Goal: Task Accomplishment & Management: Manage account settings

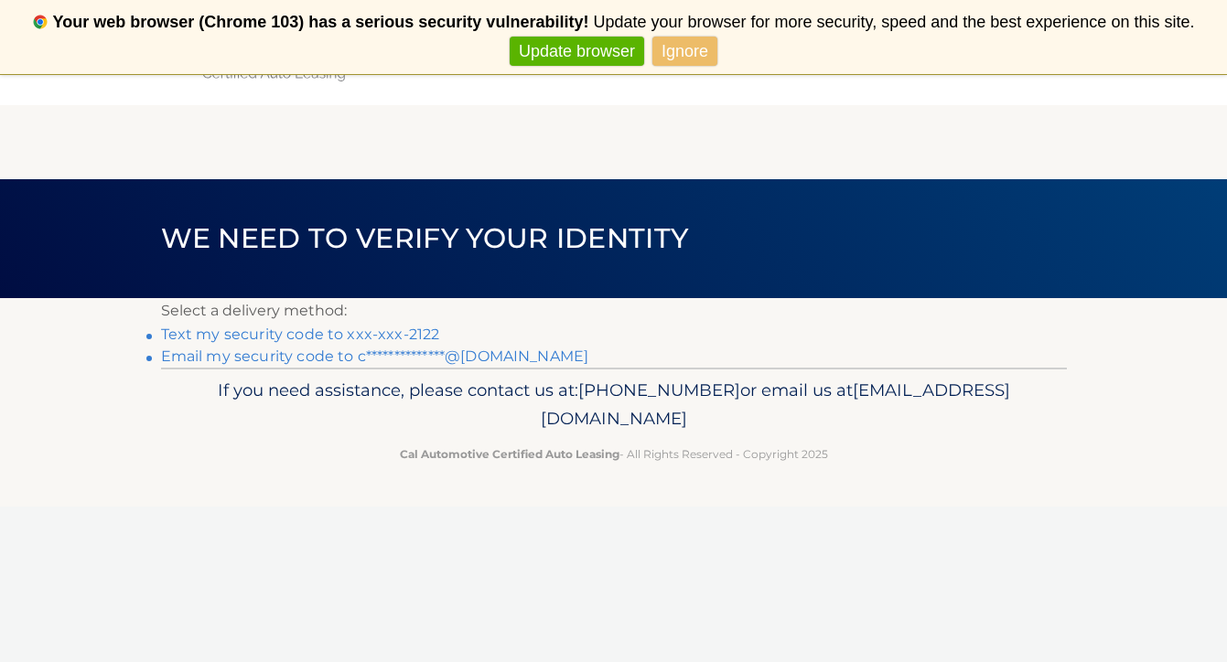
click at [368, 333] on link "Text my security code to xxx-xxx-2122" at bounding box center [300, 334] width 279 height 17
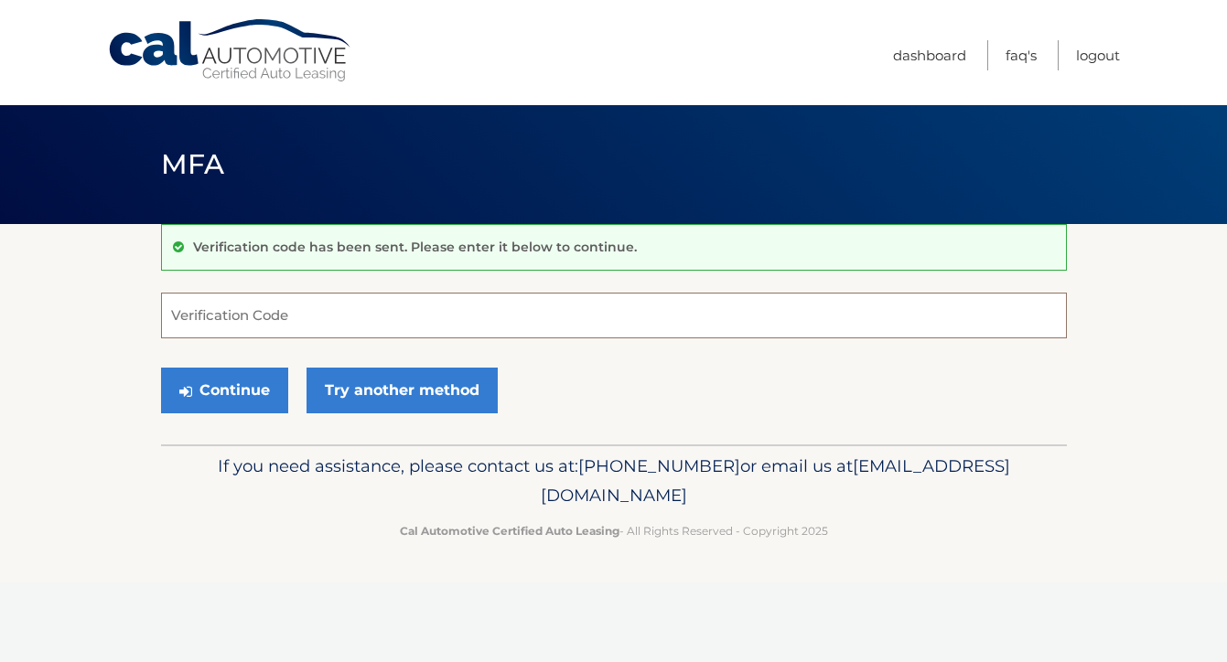
click at [339, 336] on input "Verification Code" at bounding box center [614, 316] width 906 height 46
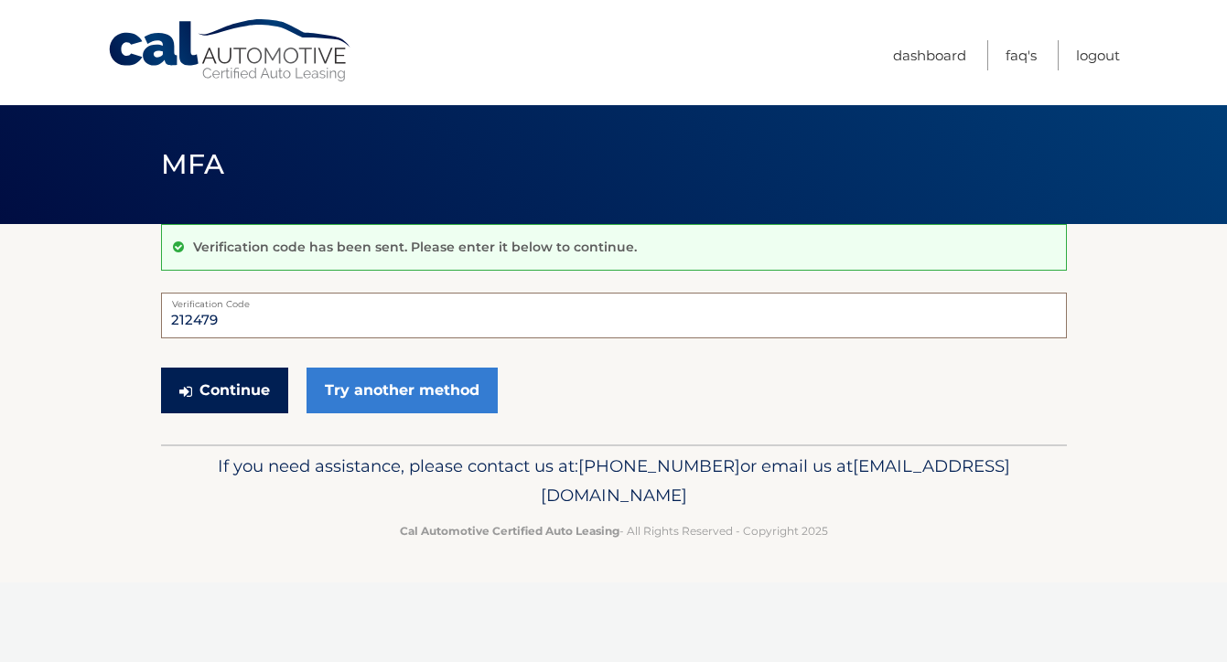
type input "212479"
click at [237, 396] on button "Continue" at bounding box center [224, 391] width 127 height 46
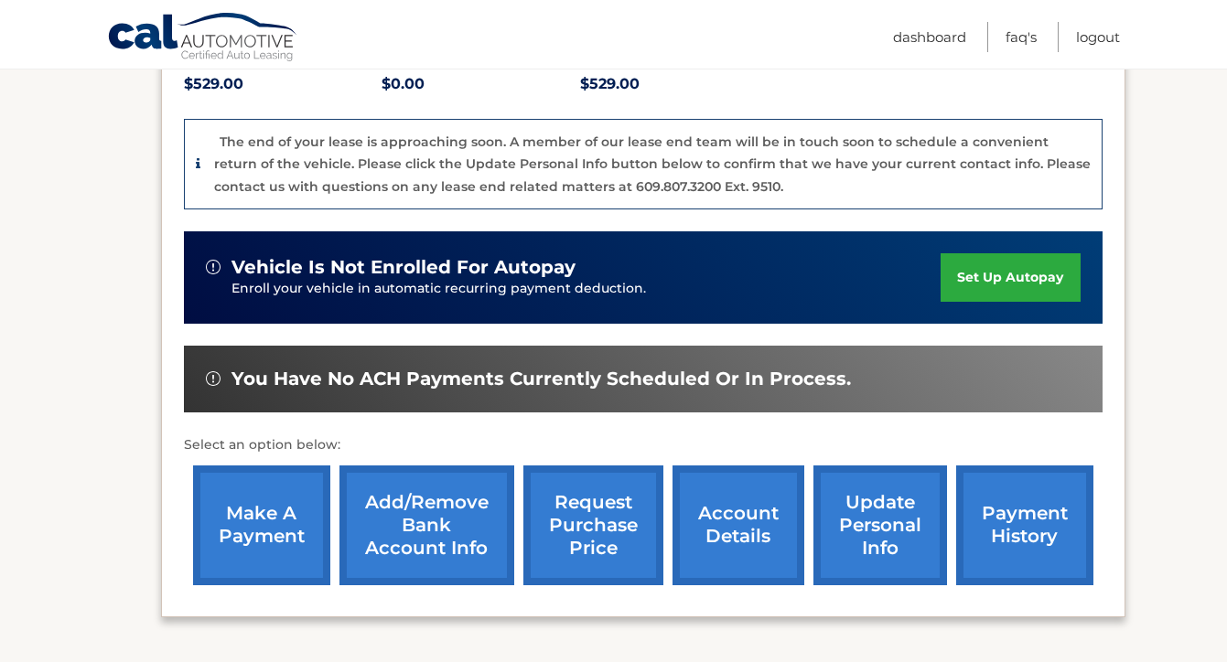
scroll to position [439, 0]
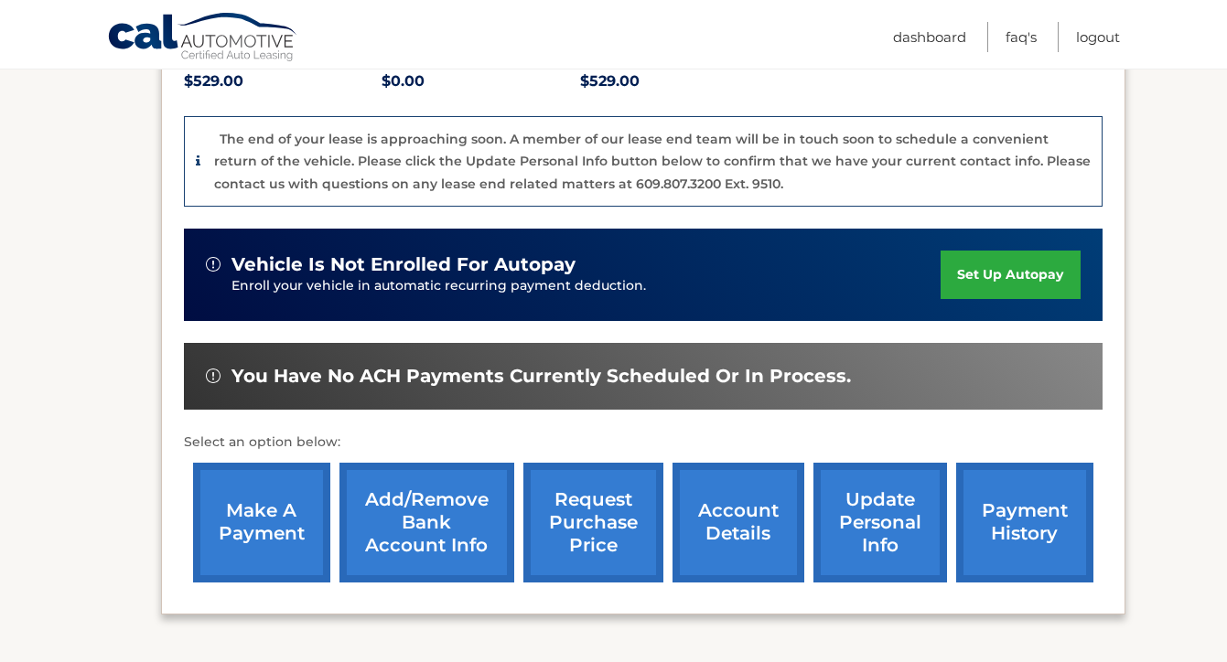
click at [583, 534] on link "request purchase price" at bounding box center [593, 523] width 140 height 120
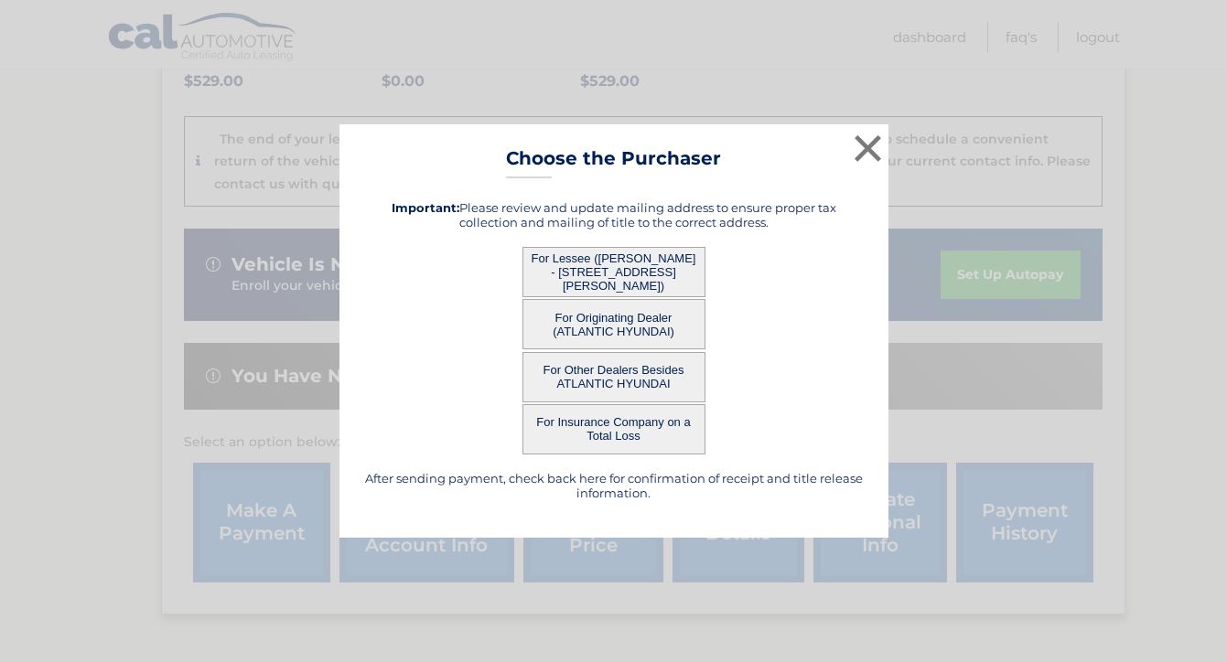
click at [642, 371] on button "For Other Dealers Besides ATLANTIC HYUNDAI" at bounding box center [613, 377] width 183 height 50
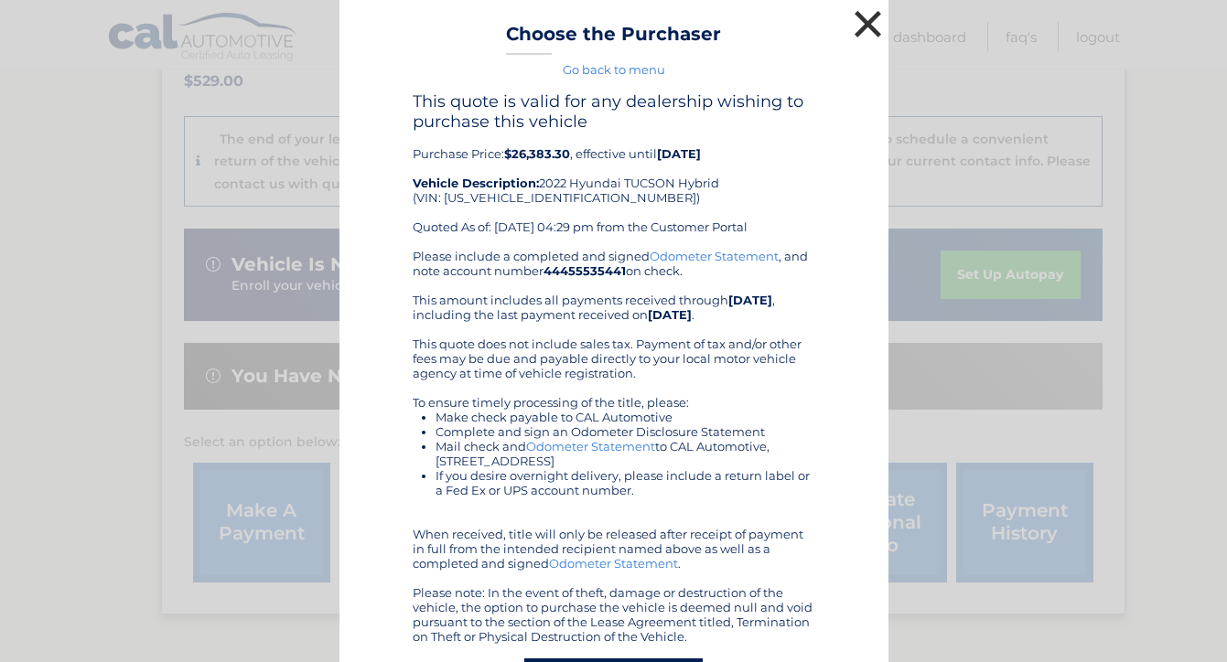
click at [870, 27] on button "×" at bounding box center [868, 23] width 37 height 37
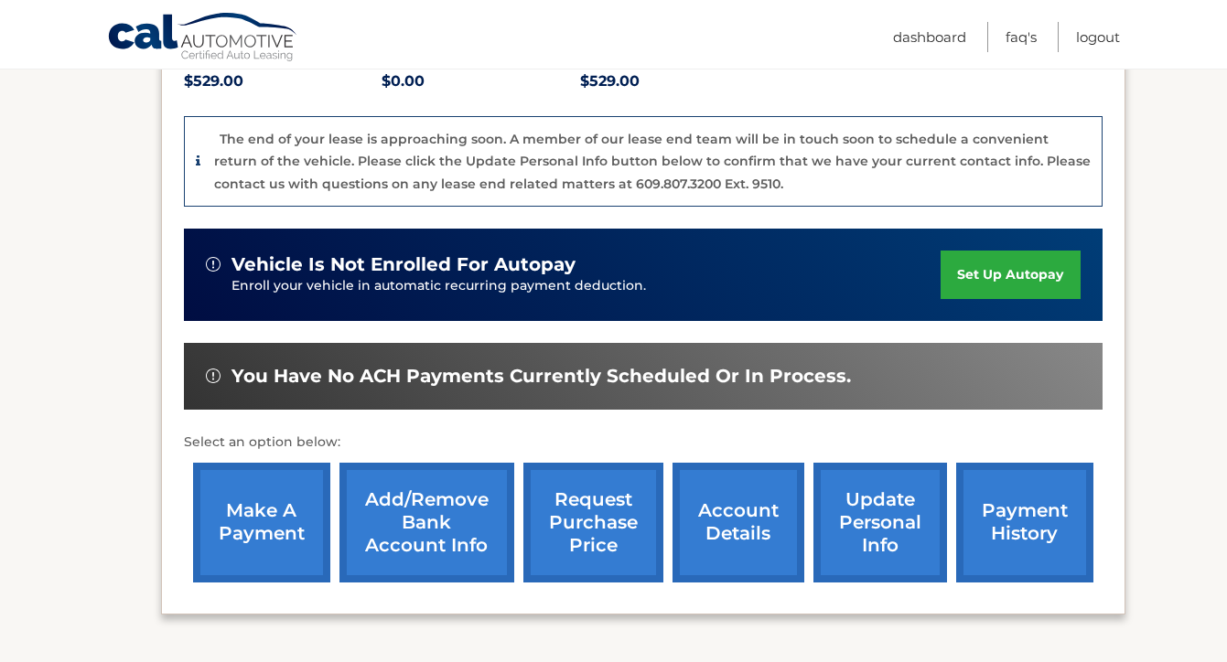
click at [609, 501] on link "request purchase price" at bounding box center [593, 523] width 140 height 120
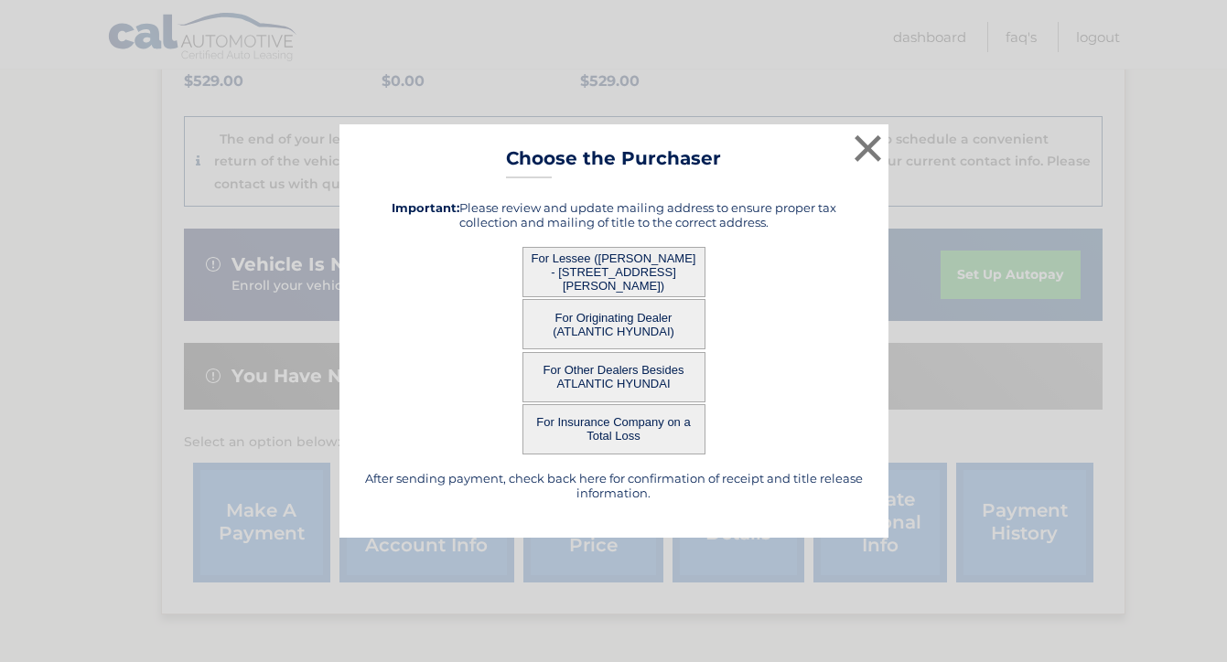
click at [621, 278] on button "For Lessee ([PERSON_NAME] - [STREET_ADDRESS][PERSON_NAME])" at bounding box center [613, 272] width 183 height 50
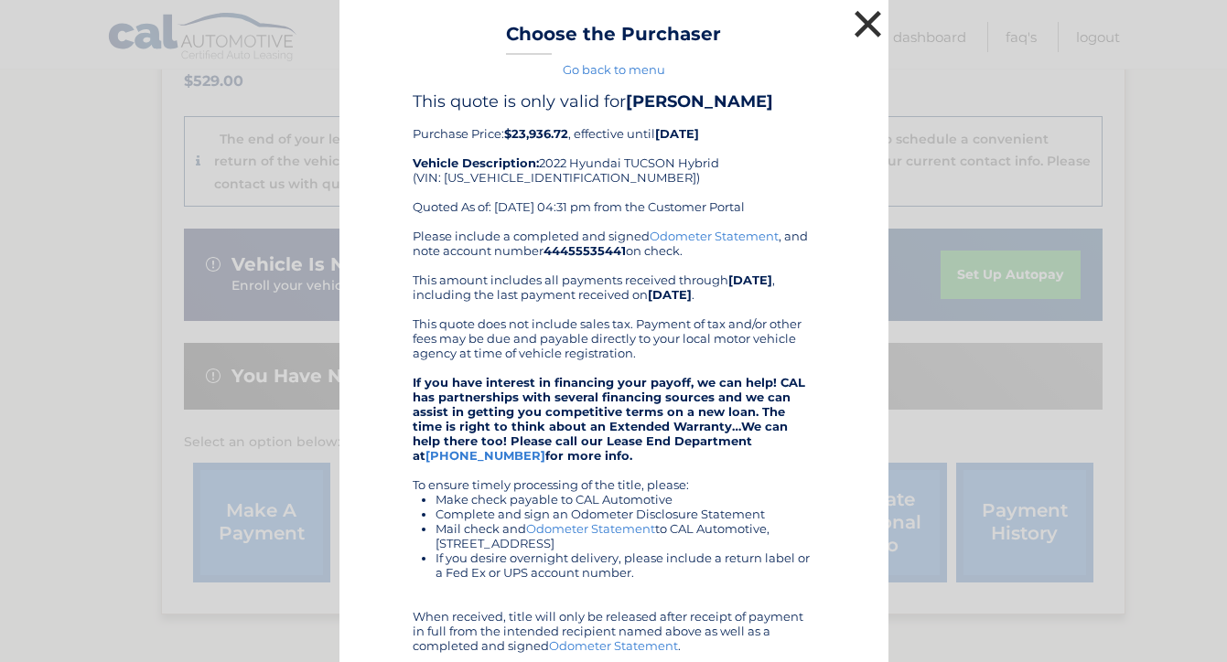
click at [867, 25] on button "×" at bounding box center [868, 23] width 37 height 37
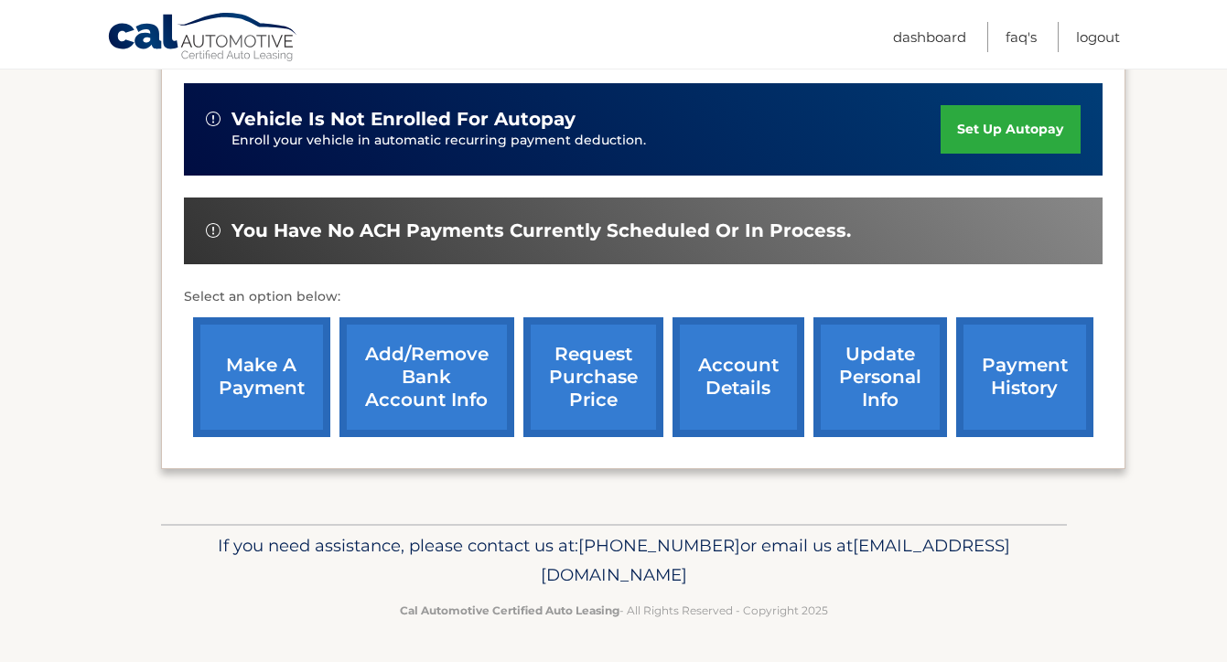
scroll to position [586, 0]
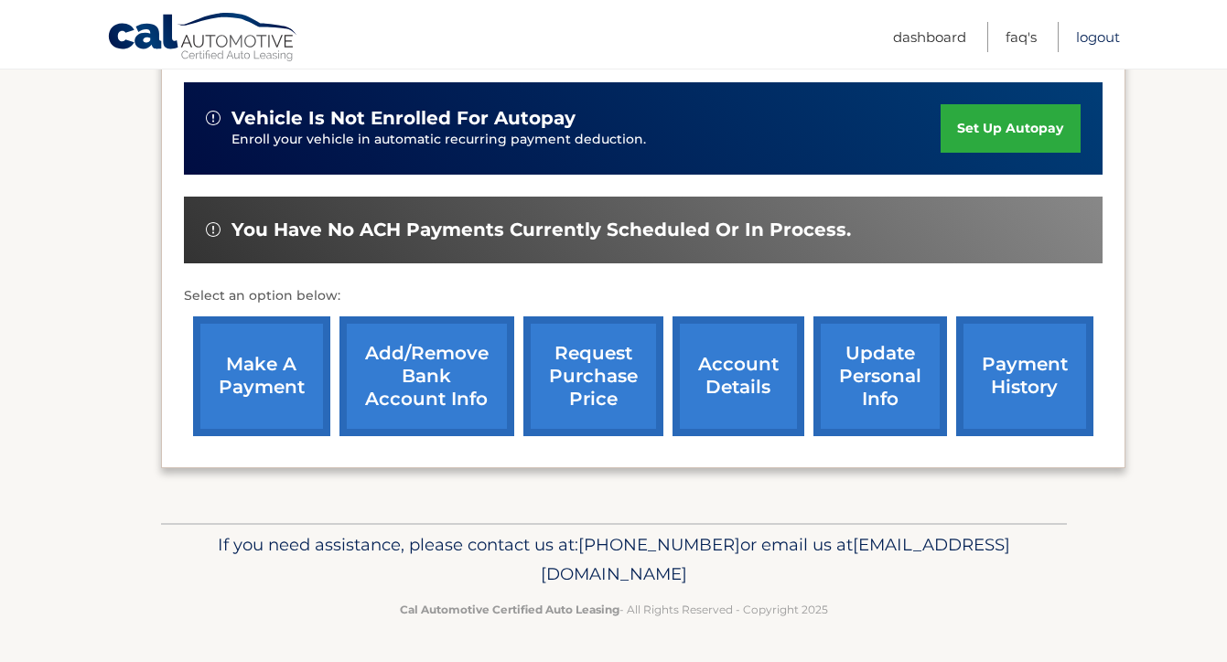
click at [1103, 42] on link "Logout" at bounding box center [1098, 37] width 44 height 30
